Goal: Find specific page/section: Find specific page/section

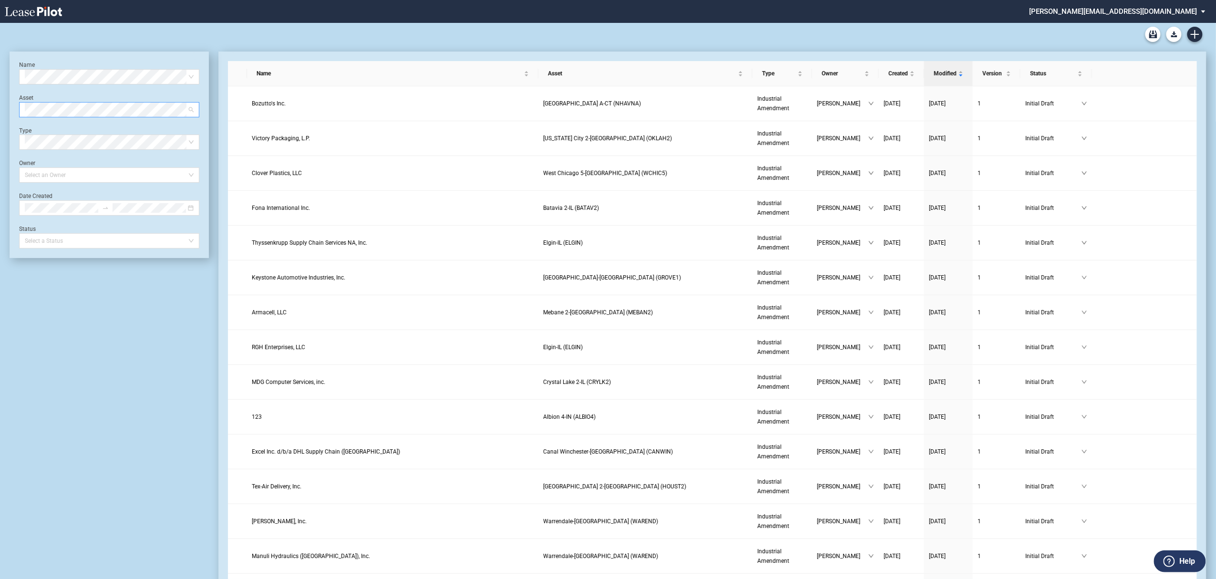
click at [191, 112] on span at bounding box center [109, 110] width 169 height 14
click at [110, 130] on div "Shreveport-LA ([PERSON_NAME])" at bounding box center [109, 129] width 165 height 10
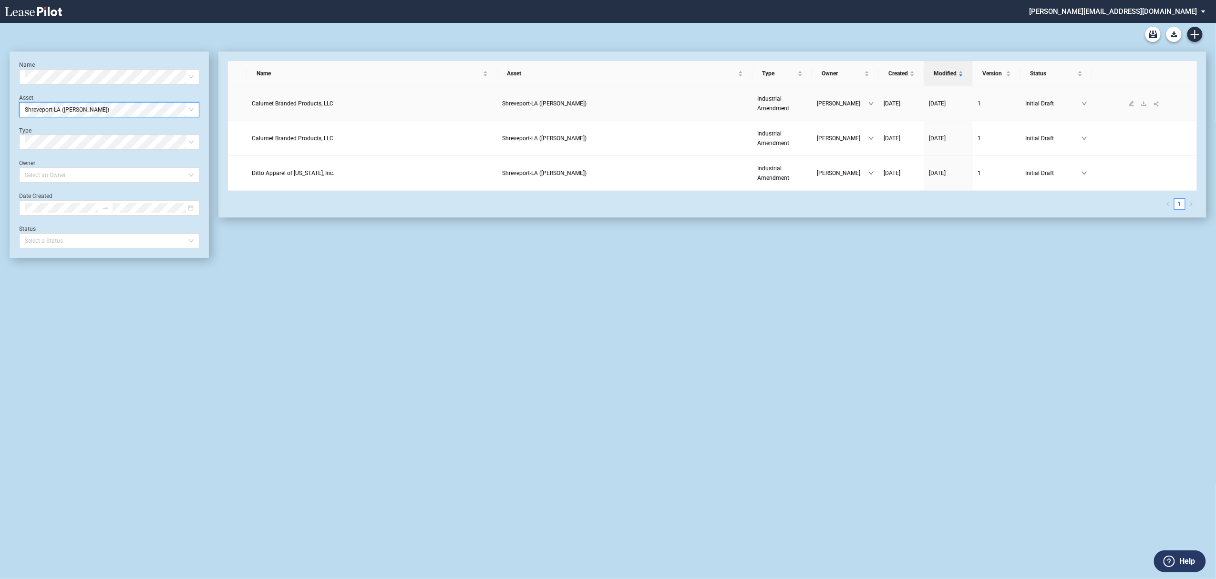
click at [312, 105] on span "Calumet Branded Products, LLC" at bounding box center [293, 103] width 82 height 7
click at [287, 102] on span "Calumet Branded Products, LLC" at bounding box center [293, 103] width 82 height 7
